Goal: Use online tool/utility: Utilize a website feature to perform a specific function

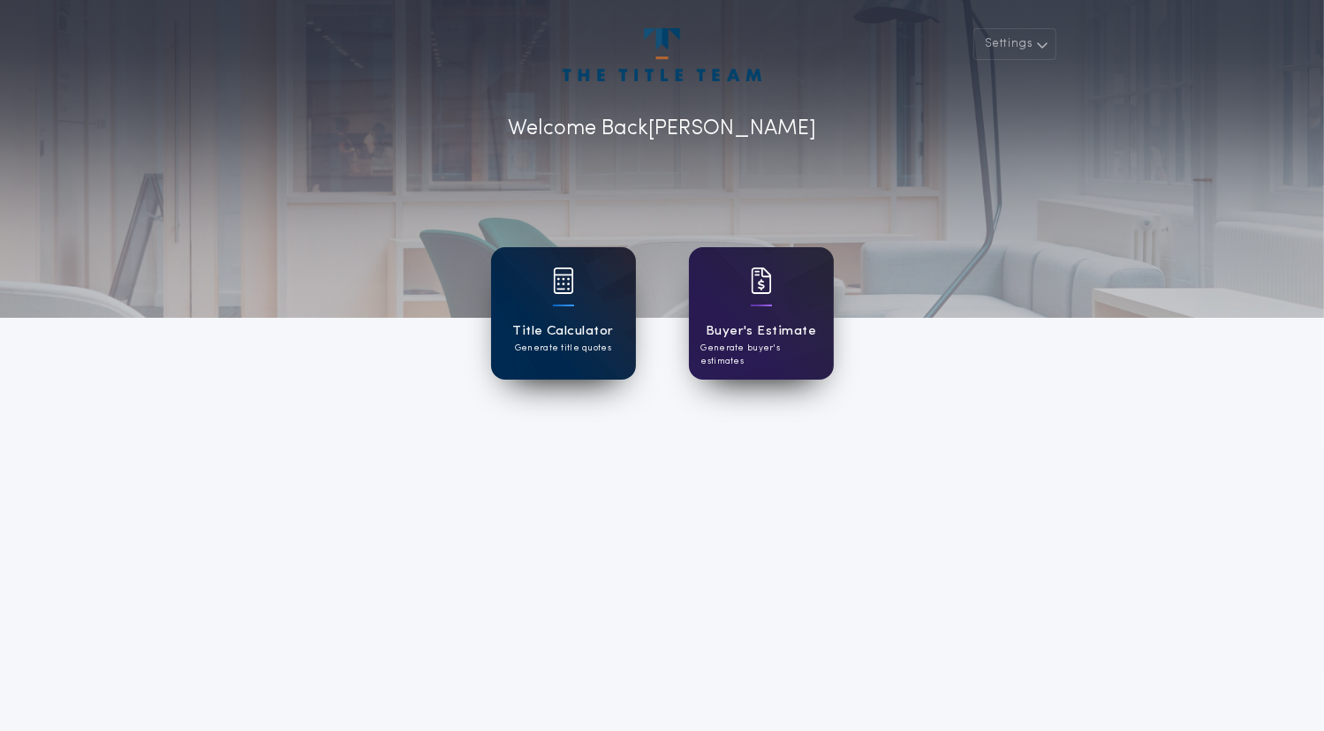
click at [559, 322] on h1 "Title Calculator" at bounding box center [562, 332] width 101 height 20
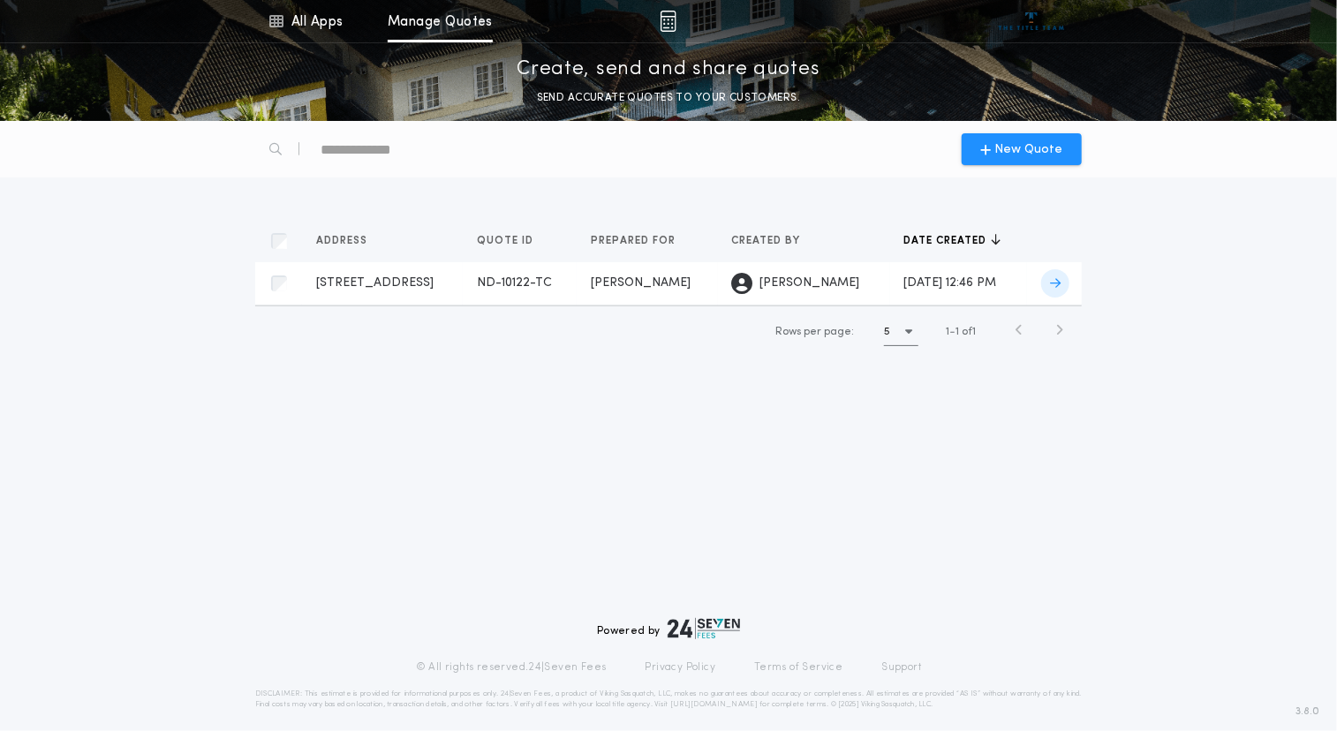
click at [423, 278] on span "[STREET_ADDRESS]" at bounding box center [374, 282] width 117 height 13
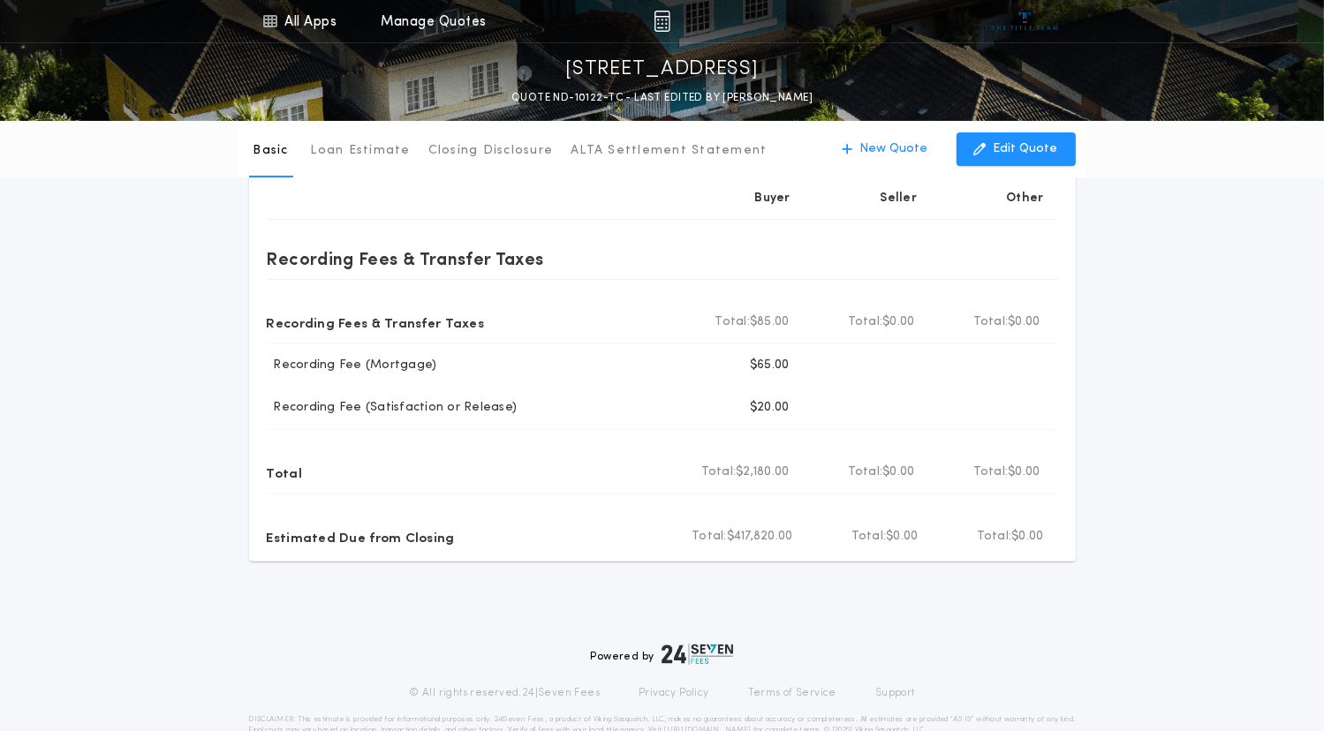
scroll to position [488, 0]
